Goal: Task Accomplishment & Management: Manage account settings

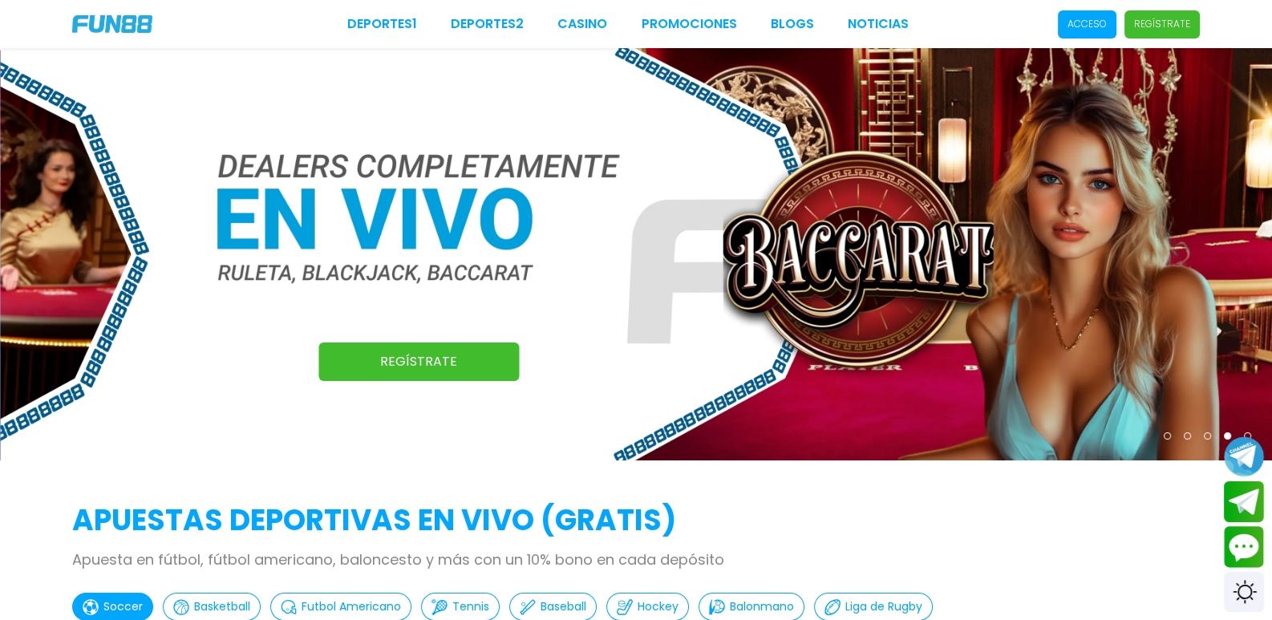
click at [1068, 30] on p "Acceso" at bounding box center [1087, 24] width 39 height 14
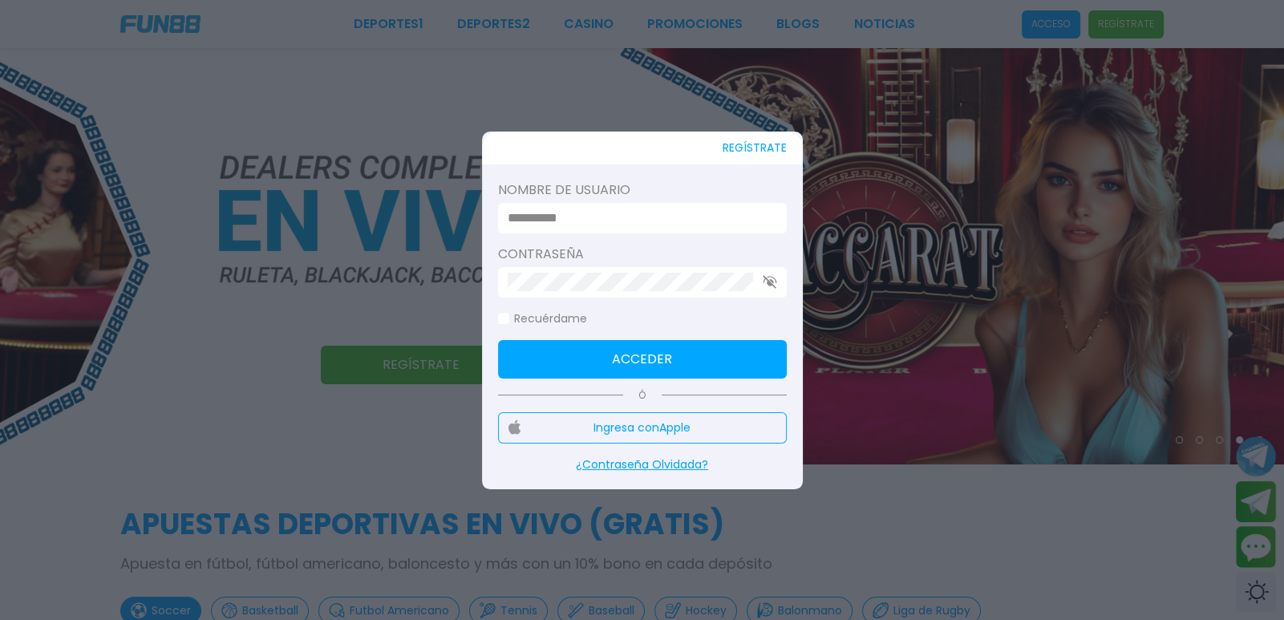
click at [620, 197] on label "Nombre de usuario" at bounding box center [642, 190] width 289 height 19
click at [620, 217] on input at bounding box center [638, 218] width 260 height 19
paste input "**********"
type input "**********"
click at [605, 271] on div at bounding box center [642, 282] width 289 height 30
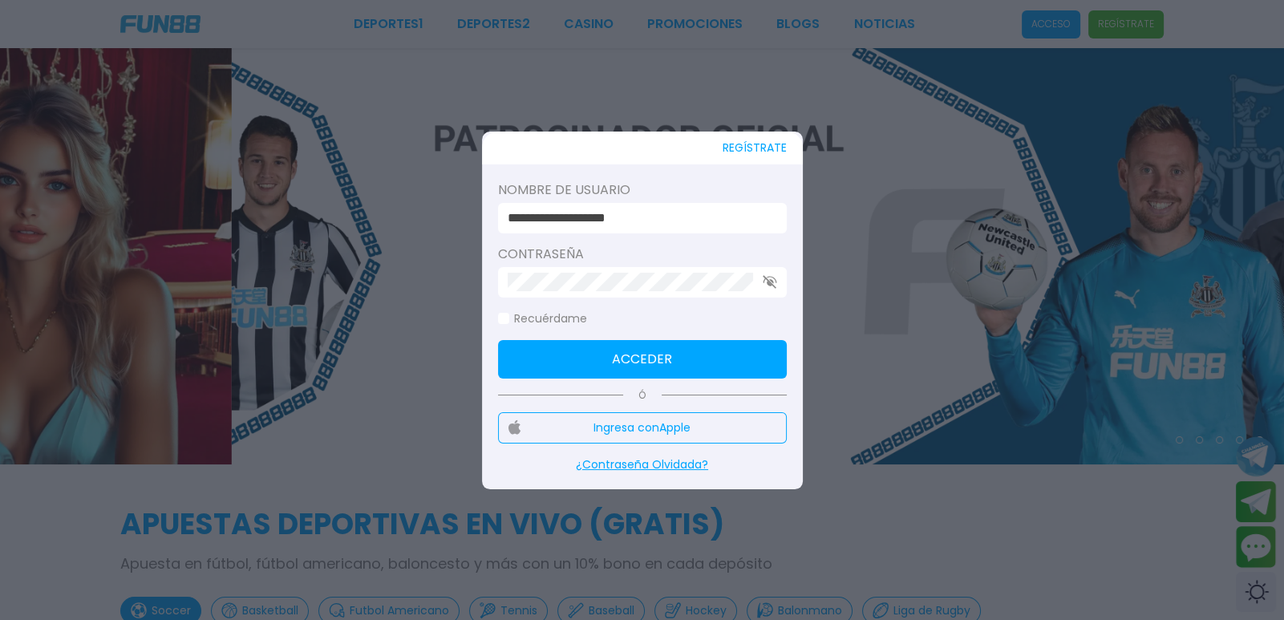
click button "Acceder" at bounding box center [642, 359] width 289 height 39
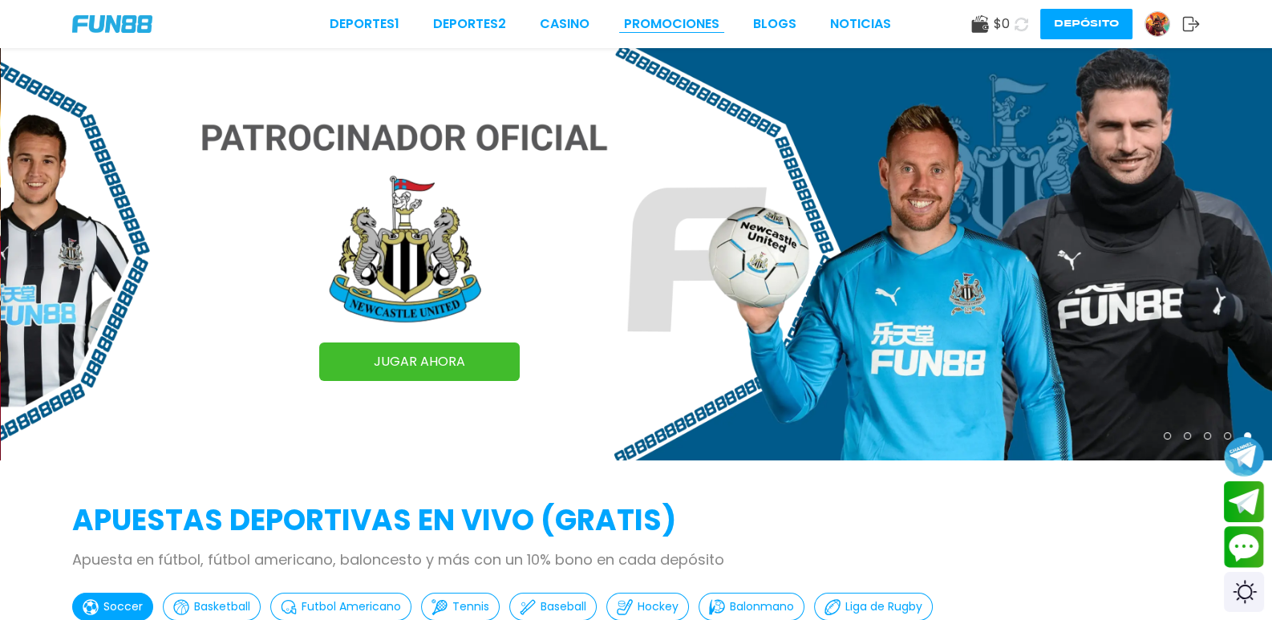
click at [624, 14] on link "Promociones" at bounding box center [671, 23] width 95 height 19
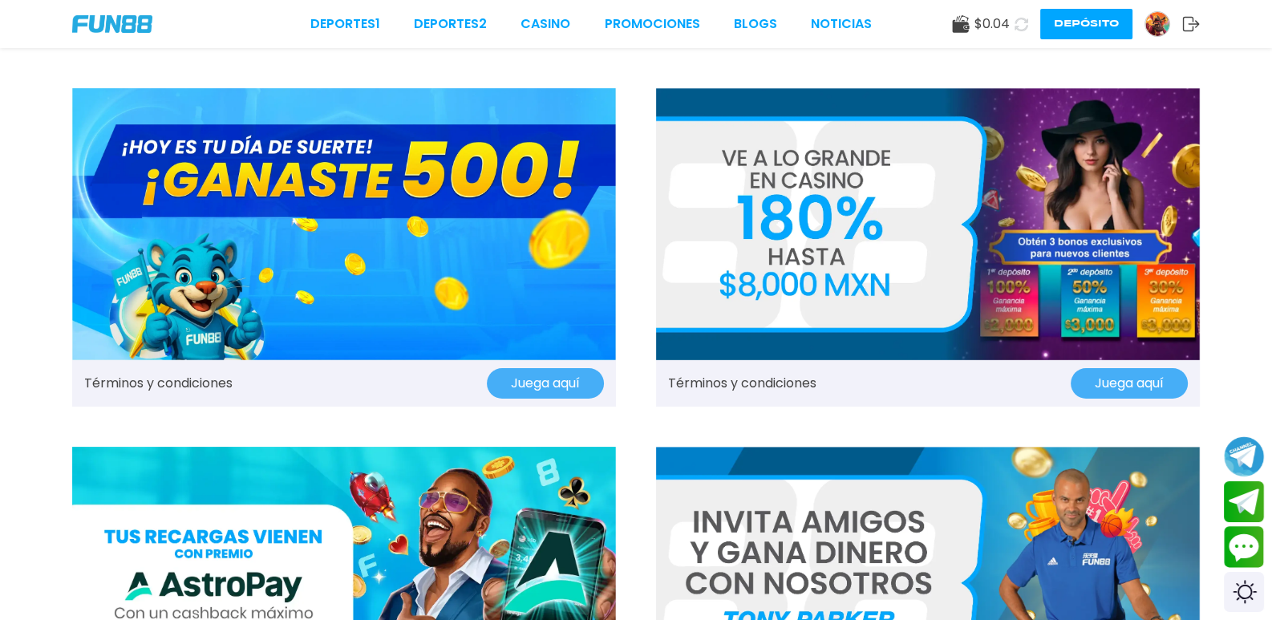
click at [522, 368] on button "Juega aquí" at bounding box center [545, 383] width 117 height 30
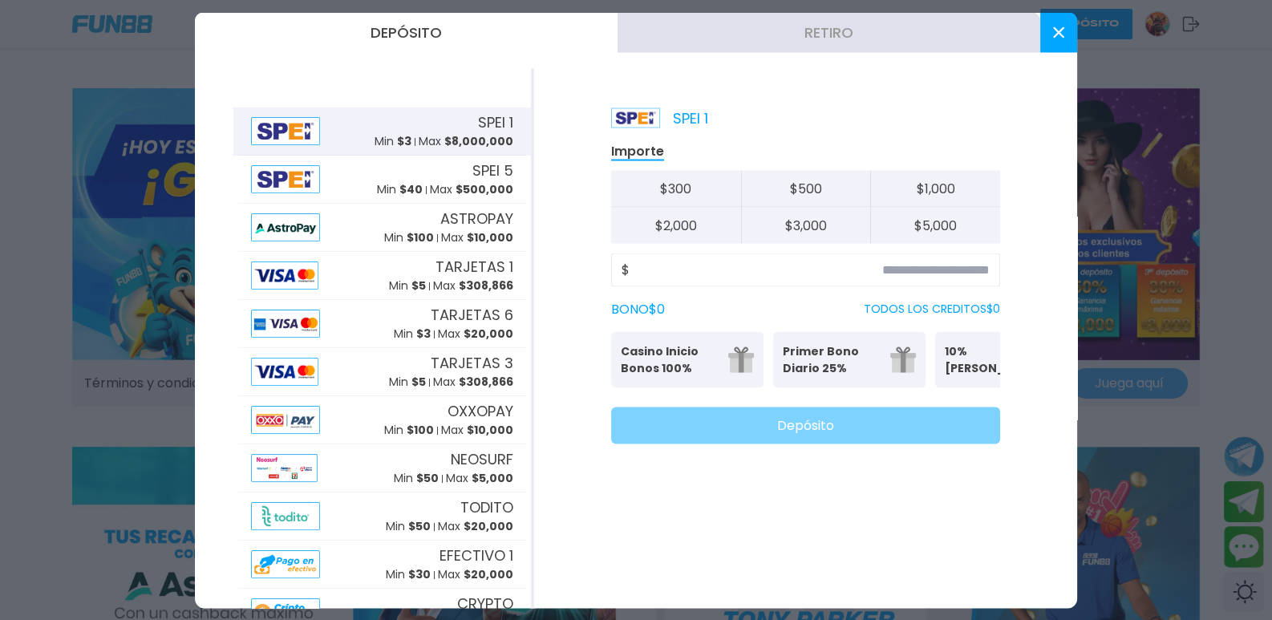
click at [1055, 28] on icon at bounding box center [1058, 31] width 11 height 11
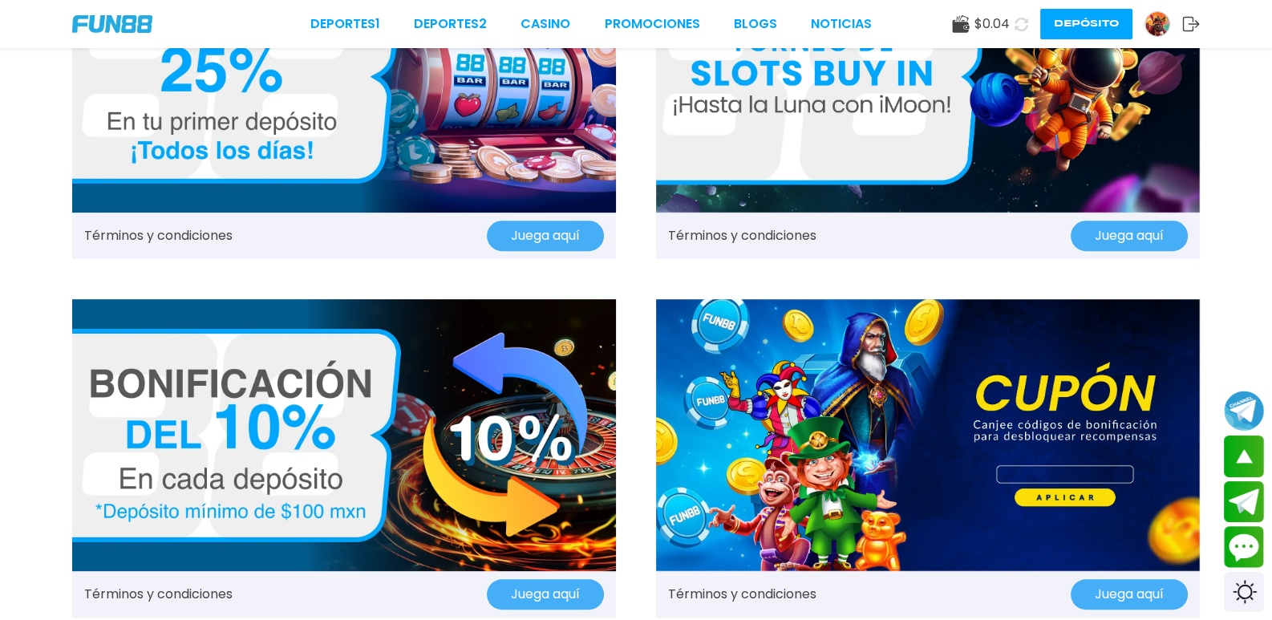
scroll to position [963, 0]
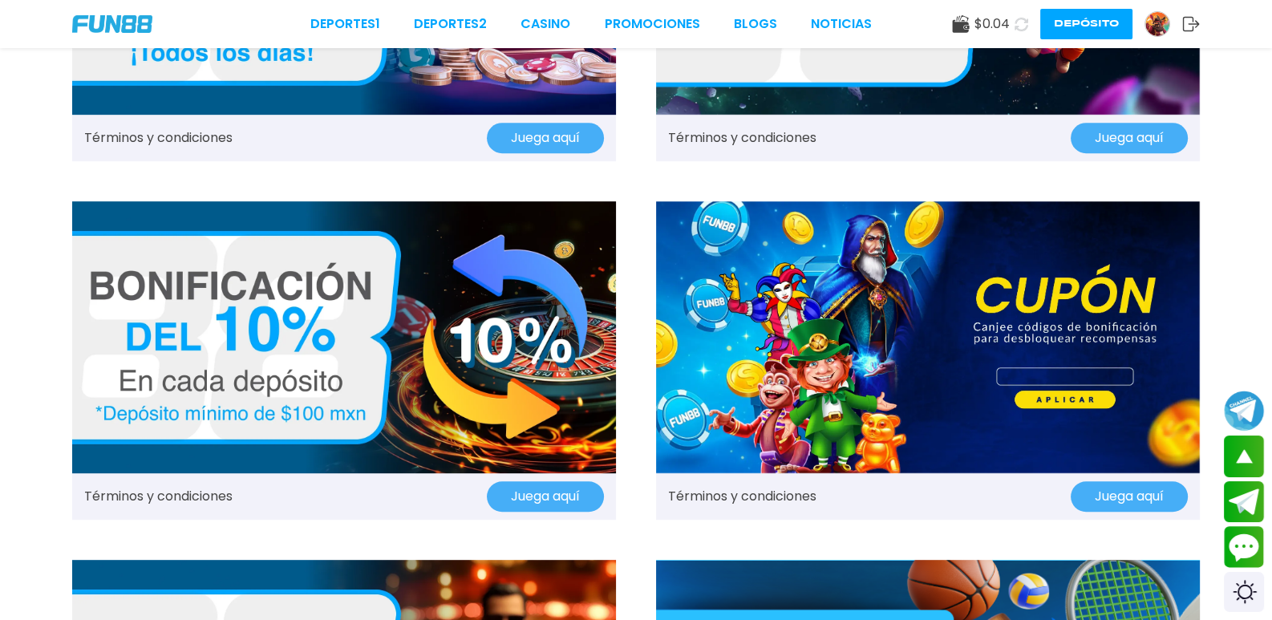
click at [1071, 481] on button "Juega aquí" at bounding box center [1129, 496] width 117 height 30
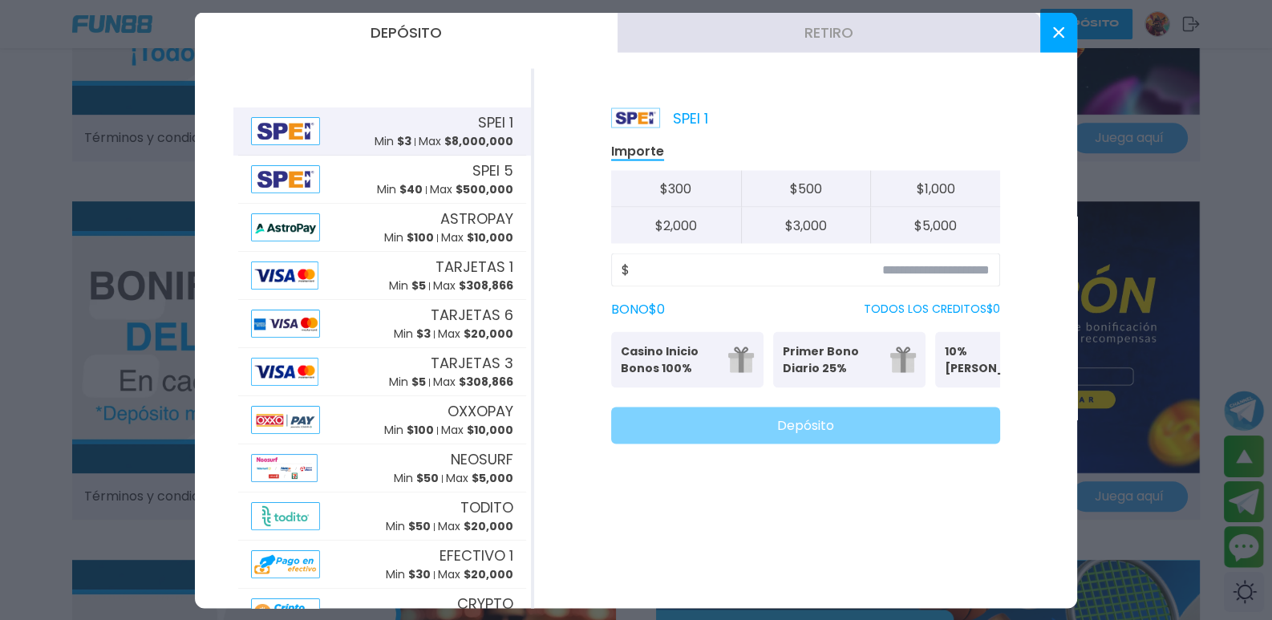
click at [1049, 36] on button at bounding box center [1059, 32] width 37 height 40
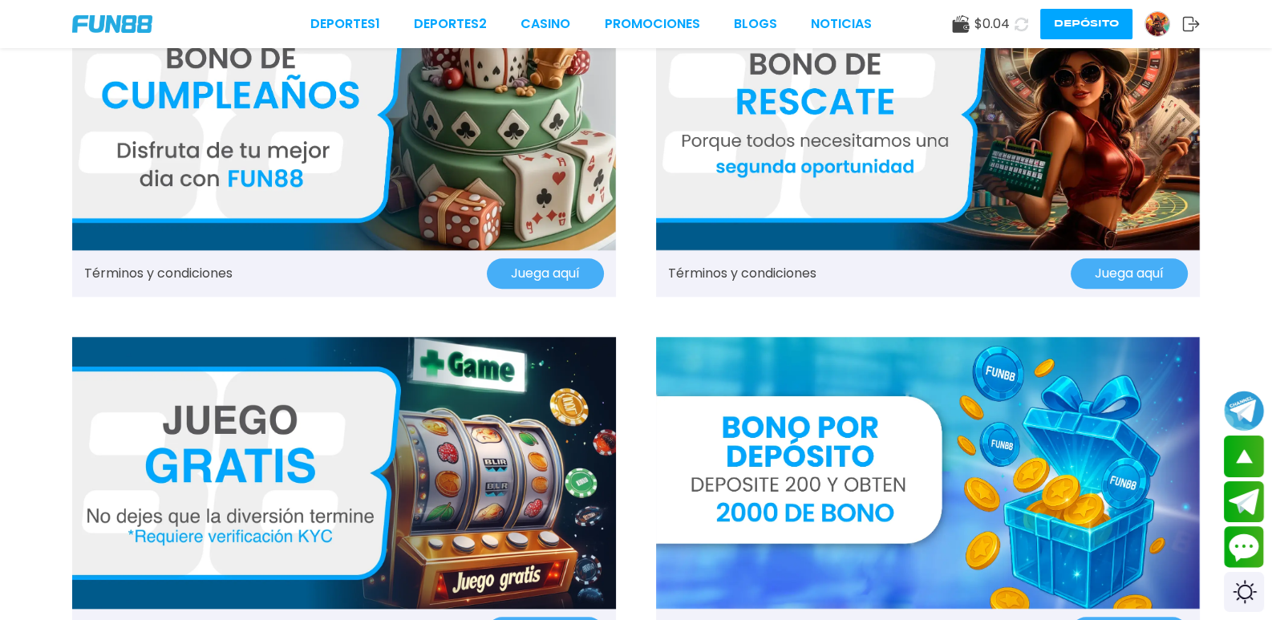
scroll to position [1926, 0]
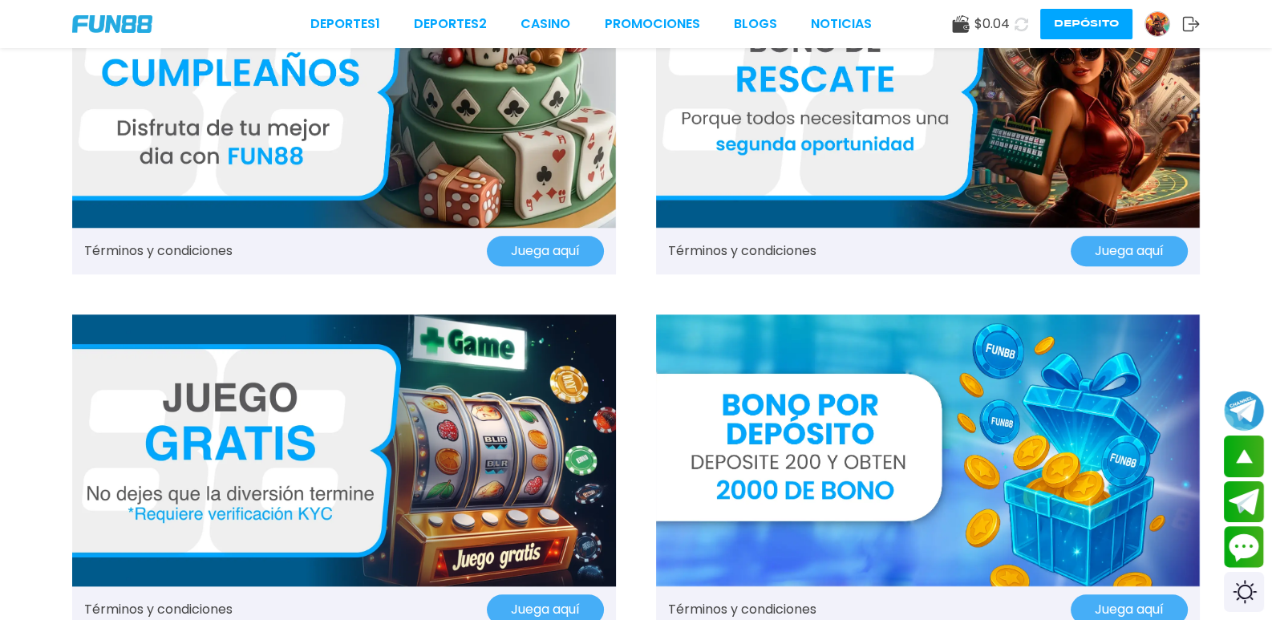
click at [553, 595] on button "Juega aquí" at bounding box center [545, 610] width 117 height 30
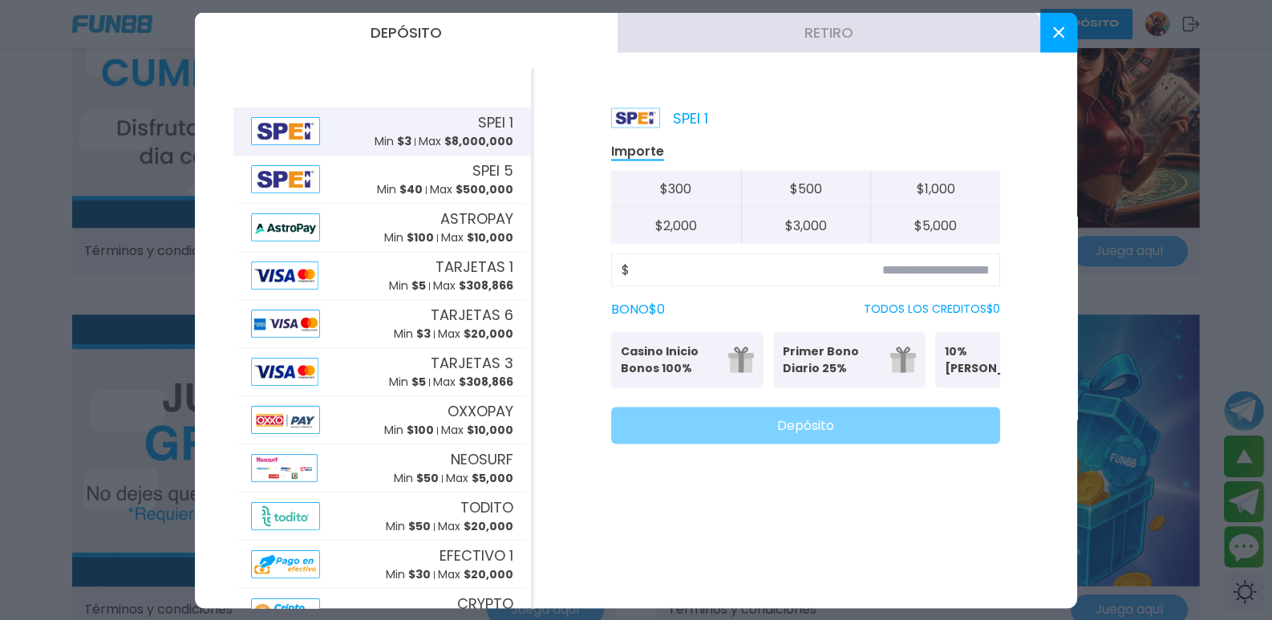
click at [1063, 50] on button at bounding box center [1059, 32] width 37 height 40
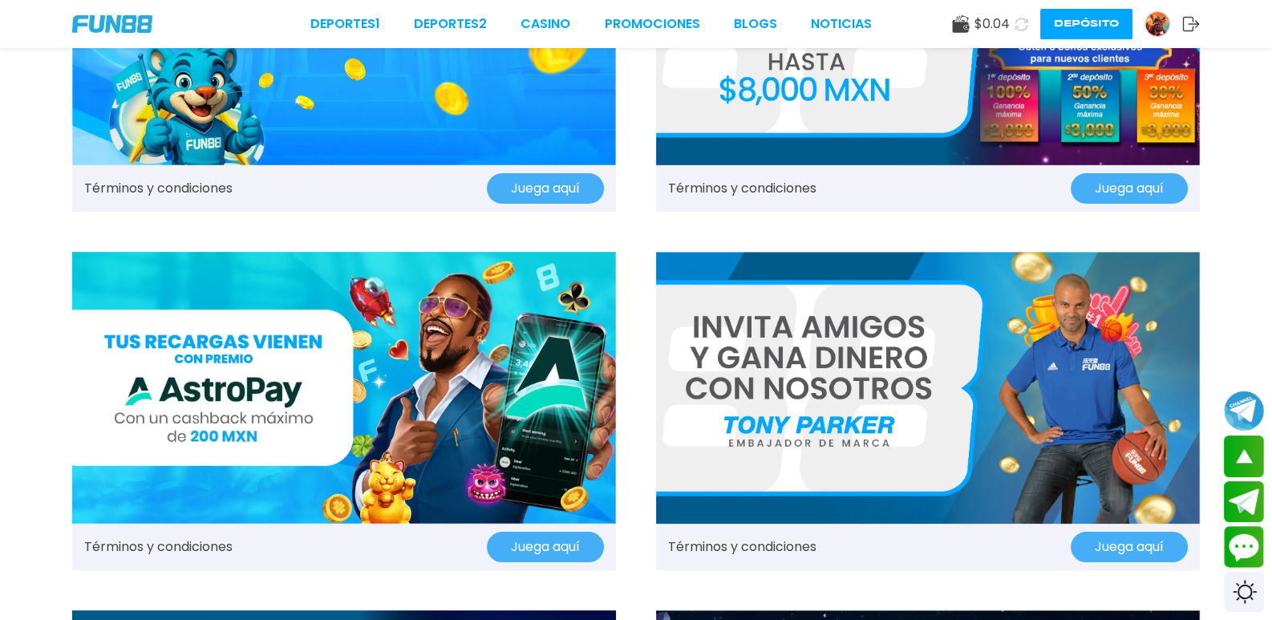
scroll to position [0, 0]
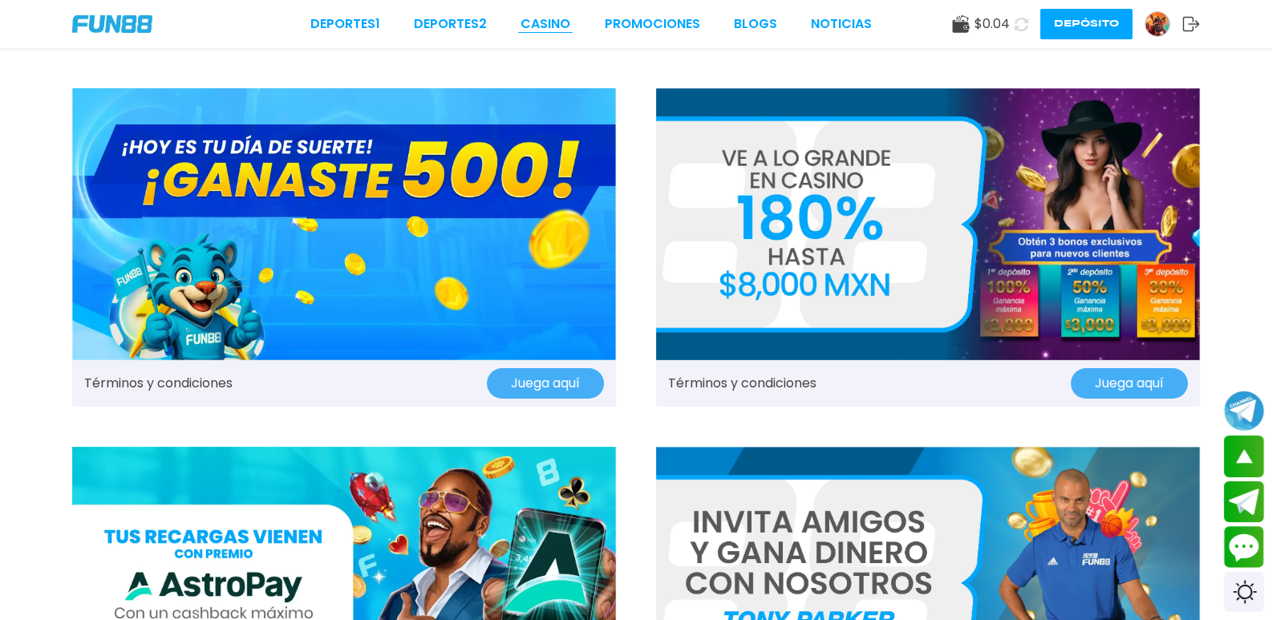
click at [521, 19] on link "CASINO" at bounding box center [546, 23] width 50 height 19
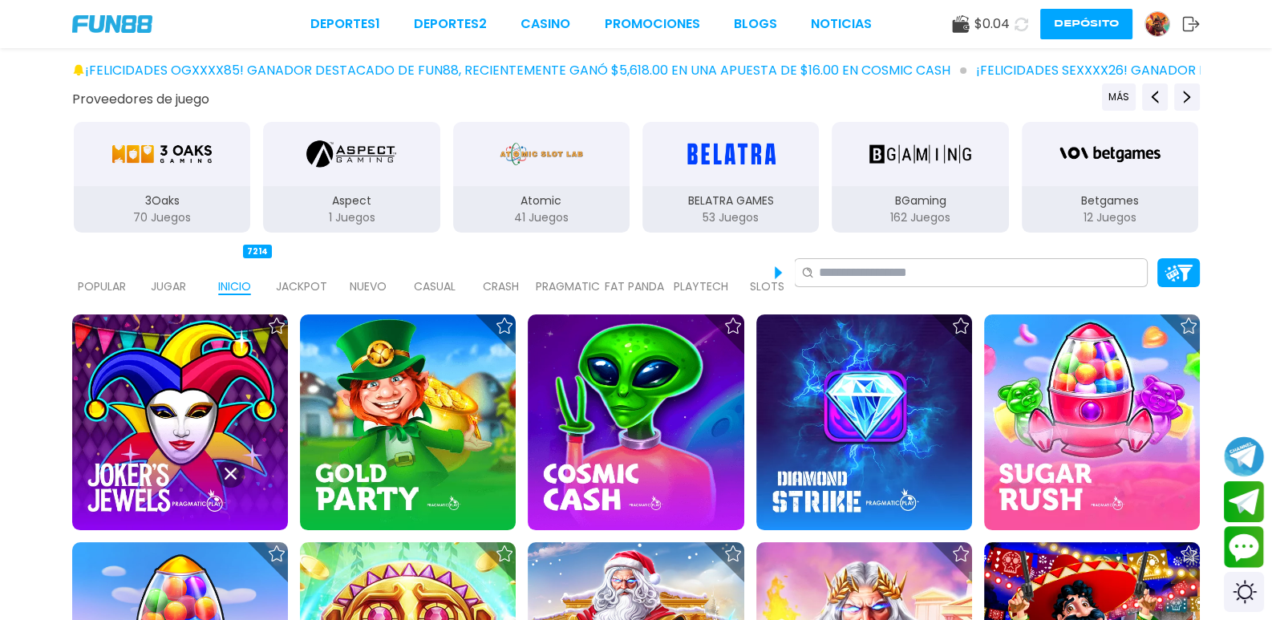
scroll to position [241, 0]
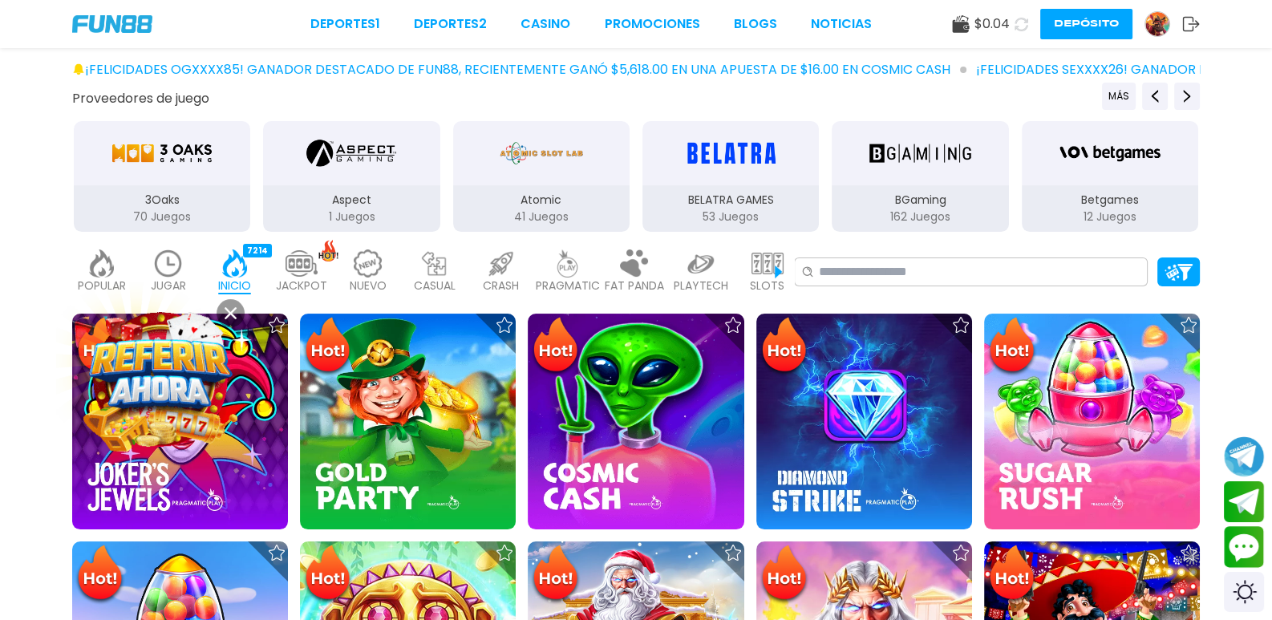
click at [178, 379] on img at bounding box center [160, 379] width 159 height 159
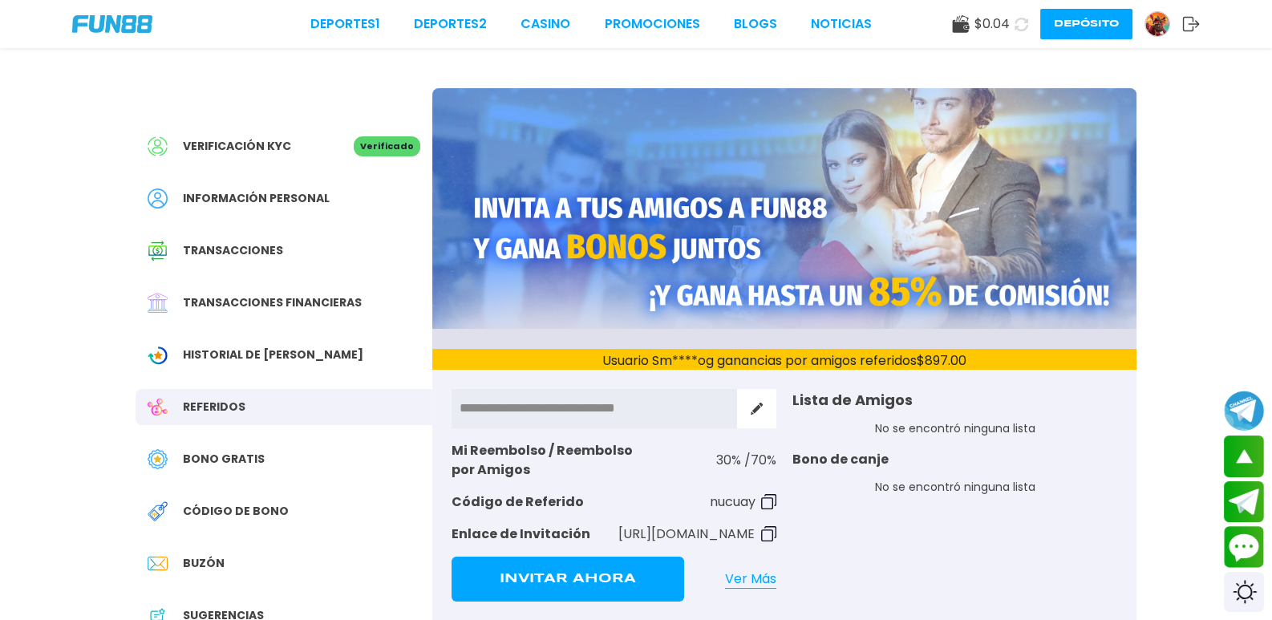
click at [239, 451] on span "Bono Gratis" at bounding box center [224, 459] width 82 height 17
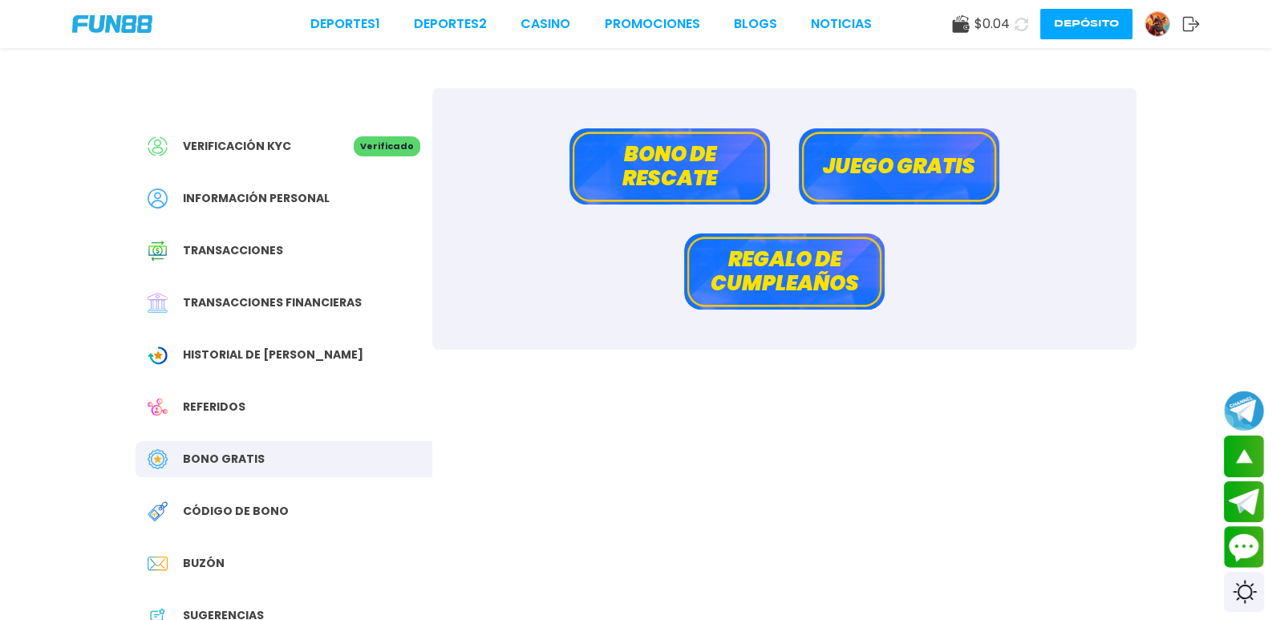
click at [939, 175] on button "Juego gratis" at bounding box center [899, 166] width 201 height 76
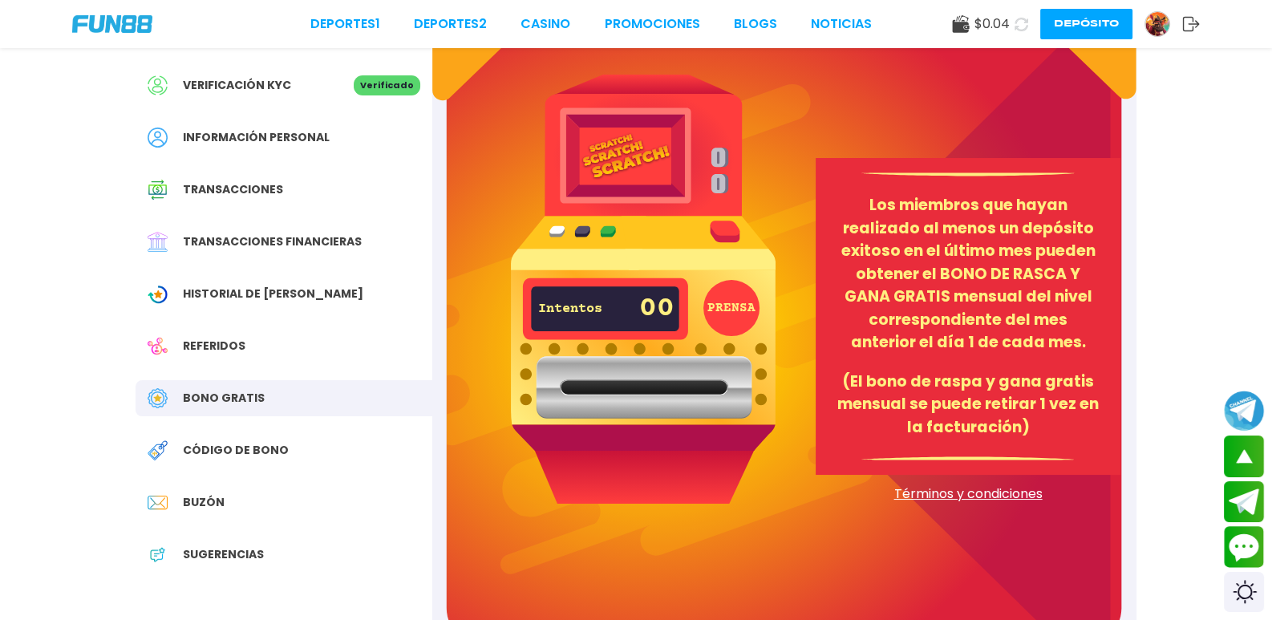
scroll to position [160, 0]
